Goal: Task Accomplishment & Management: Manage account settings

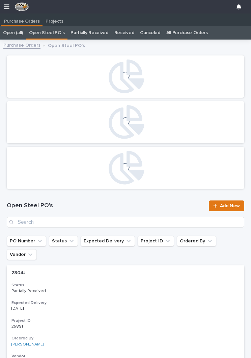
scroll to position [0, 3]
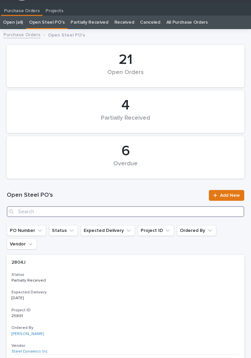
click at [122, 209] on input "Search" at bounding box center [126, 211] width 238 height 11
type input "2851"
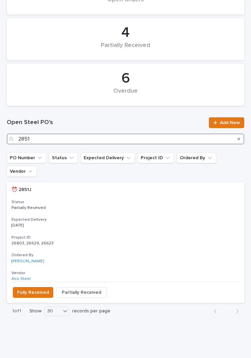
scroll to position [83, 0]
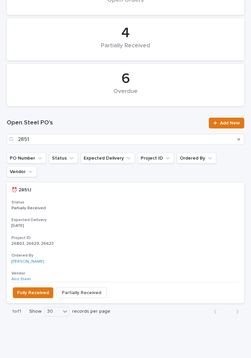
click at [127, 206] on p "Partially Received" at bounding box center [125, 208] width 228 height 5
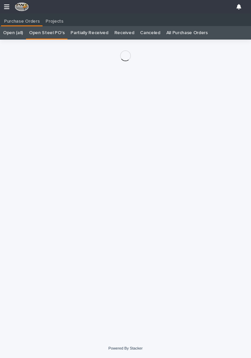
scroll to position [10, 0]
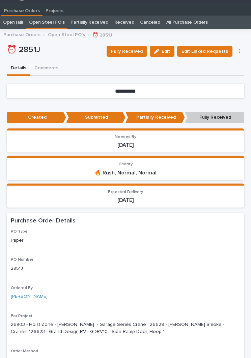
click at [134, 51] on span "Fully Received" at bounding box center [127, 51] width 32 height 8
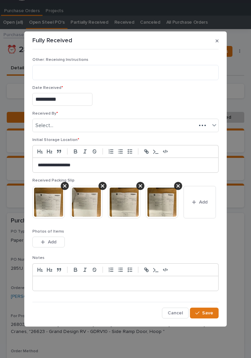
click at [210, 201] on button "Add" at bounding box center [200, 202] width 32 height 32
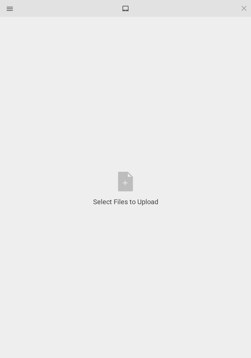
click at [130, 175] on div "Select Files to Upload or Drag and Drop, Copy and Paste Files" at bounding box center [125, 189] width 65 height 35
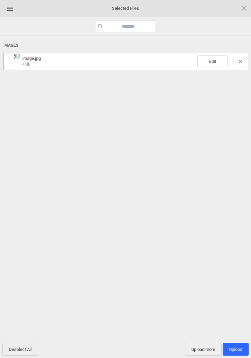
click at [214, 61] on span "Edit" at bounding box center [213, 61] width 30 height 12
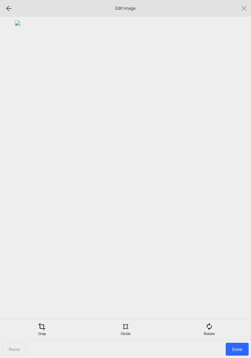
click at [215, 327] on div "Rotate" at bounding box center [209, 330] width 80 height 14
click at [233, 180] on div at bounding box center [236, 179] width 17 height 17
click at [238, 180] on div at bounding box center [236, 179] width 17 height 17
click at [242, 178] on div at bounding box center [236, 179] width 17 height 17
click at [241, 178] on div at bounding box center [236, 179] width 17 height 17
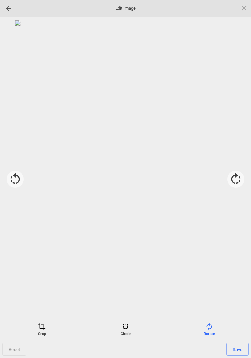
click at [237, 345] on span "Save" at bounding box center [238, 349] width 22 height 13
click at [238, 351] on span "Done" at bounding box center [237, 349] width 23 height 13
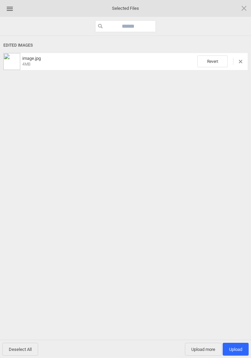
click at [236, 351] on span "Upload 1" at bounding box center [236, 349] width 13 height 5
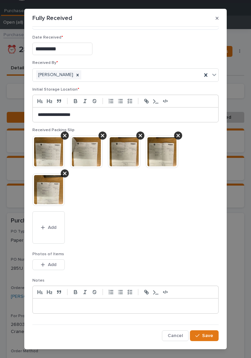
scroll to position [27, 0]
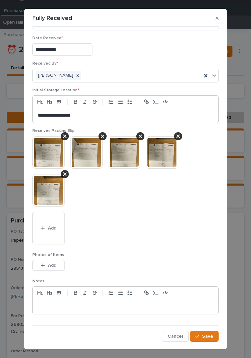
click at [209, 335] on span "Save" at bounding box center [207, 336] width 11 height 6
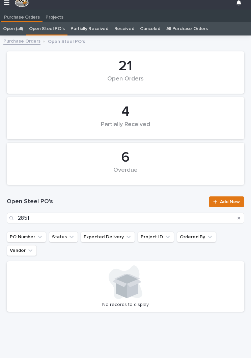
scroll to position [10, 0]
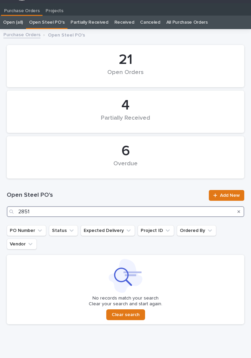
click at [117, 211] on input "2851" at bounding box center [126, 211] width 238 height 11
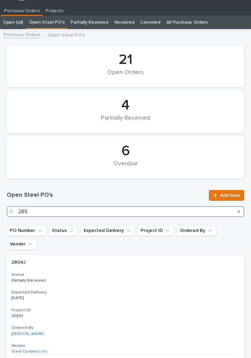
type input "2854"
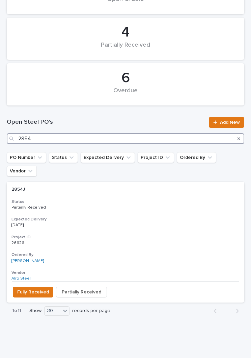
scroll to position [83, 0]
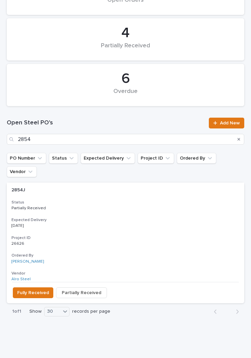
click at [122, 217] on h3 "Expected Delivery" at bounding box center [125, 219] width 228 height 5
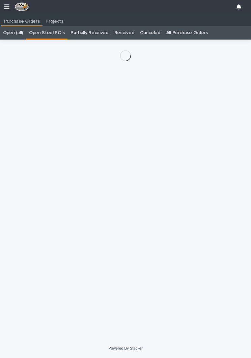
scroll to position [10, 0]
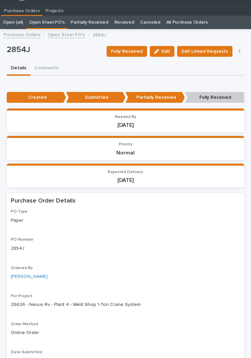
click at [134, 49] on span "Fully Received" at bounding box center [127, 51] width 32 height 8
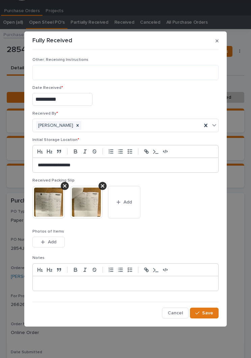
click at [127, 198] on button "Add" at bounding box center [124, 202] width 32 height 32
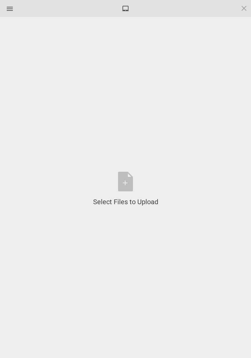
click at [131, 183] on div "Select Files to Upload or Drag and Drop, Copy and Paste Files" at bounding box center [125, 189] width 65 height 35
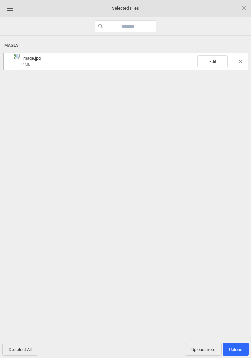
click at [218, 59] on span "Edit" at bounding box center [213, 61] width 30 height 12
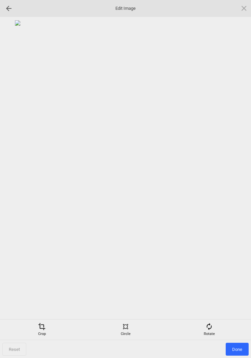
click at [215, 327] on div "Rotate" at bounding box center [209, 330] width 80 height 14
click at [235, 172] on div at bounding box center [236, 179] width 17 height 17
click at [238, 175] on div at bounding box center [236, 179] width 17 height 17
click at [238, 174] on div at bounding box center [236, 179] width 17 height 17
click at [236, 177] on div at bounding box center [236, 179] width 17 height 17
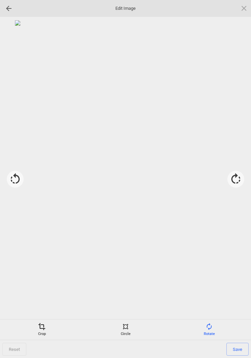
click at [239, 349] on span "Save" at bounding box center [238, 349] width 22 height 13
click at [237, 352] on span "Done" at bounding box center [237, 349] width 23 height 13
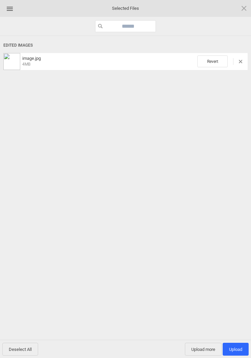
click at [207, 353] on span "Upload more" at bounding box center [203, 349] width 37 height 13
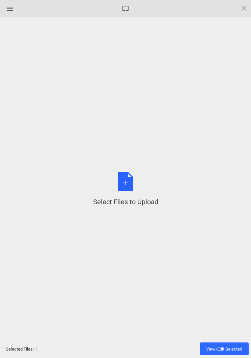
click at [132, 180] on div "Select Files to Upload or Drag and Drop, Copy and Paste Files" at bounding box center [125, 189] width 65 height 35
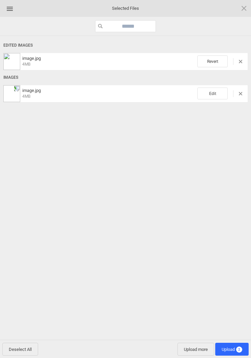
click at [214, 97] on span "Edit" at bounding box center [213, 94] width 30 height 12
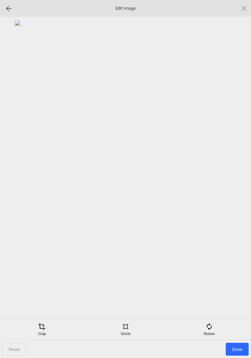
click at [214, 325] on div "Rotate" at bounding box center [209, 330] width 80 height 14
click at [233, 177] on div at bounding box center [236, 179] width 17 height 17
click at [236, 179] on div at bounding box center [236, 179] width 17 height 17
click at [236, 181] on div at bounding box center [236, 179] width 17 height 17
click at [239, 175] on div at bounding box center [236, 179] width 17 height 17
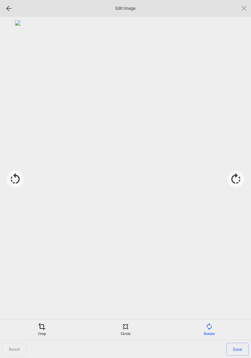
click at [233, 349] on span "Save" at bounding box center [238, 349] width 22 height 13
click at [238, 350] on span "Done" at bounding box center [237, 349] width 23 height 13
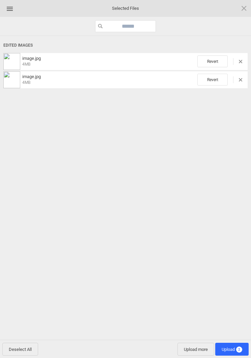
click at [233, 345] on span "Upload 2" at bounding box center [232, 349] width 33 height 13
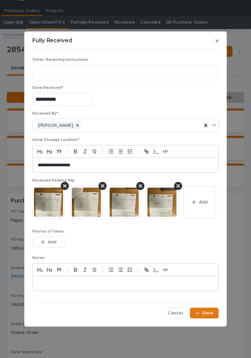
click at [197, 211] on button "Add" at bounding box center [200, 202] width 32 height 32
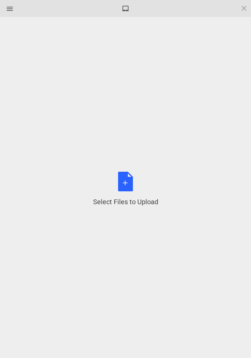
click at [131, 190] on div "Select Files to Upload or Drag and Drop, Copy and Paste Files" at bounding box center [125, 189] width 65 height 35
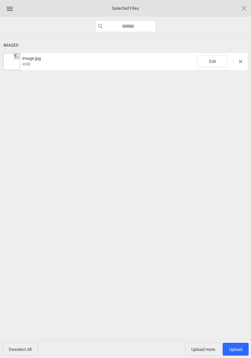
click at [218, 58] on span "Edit" at bounding box center [213, 61] width 30 height 12
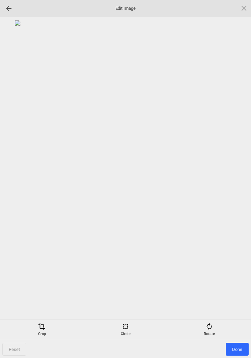
click at [216, 331] on div "Rotate" at bounding box center [209, 330] width 80 height 14
click at [235, 177] on div at bounding box center [236, 179] width 17 height 17
click at [244, 177] on div at bounding box center [236, 179] width 17 height 17
click at [245, 178] on div at bounding box center [125, 167] width 245 height 295
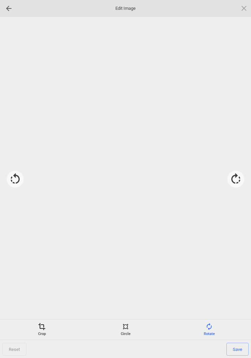
click at [238, 177] on div at bounding box center [236, 179] width 17 height 17
click at [242, 351] on span "Save" at bounding box center [238, 349] width 22 height 13
click at [237, 350] on span "Done" at bounding box center [237, 349] width 23 height 13
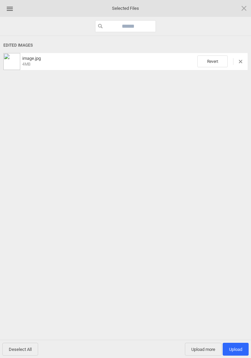
click at [237, 345] on span "Upload 1" at bounding box center [236, 349] width 26 height 13
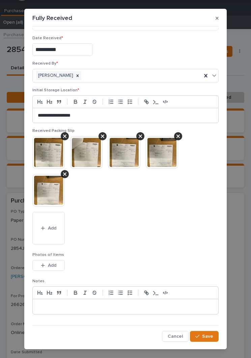
scroll to position [27, 0]
click at [207, 336] on span "Save" at bounding box center [207, 336] width 11 height 6
